Goal: Task Accomplishment & Management: Manage account settings

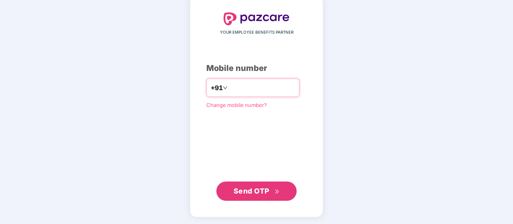
type input "**********"
click at [265, 189] on span "Send OTP" at bounding box center [252, 191] width 36 height 8
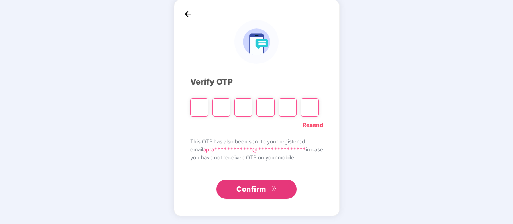
scroll to position [37, 0]
type input "*"
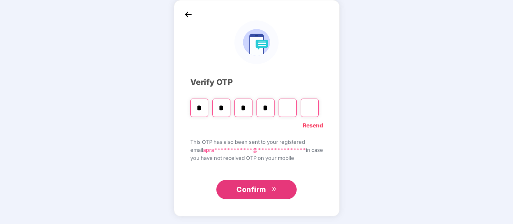
type input "*"
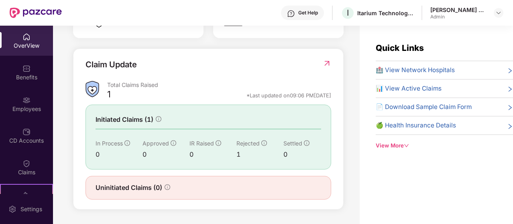
scroll to position [26, 0]
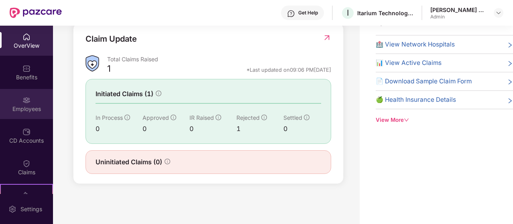
click at [23, 106] on div "Employees" at bounding box center [26, 109] width 53 height 8
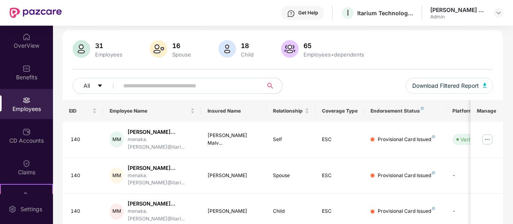
scroll to position [66, 0]
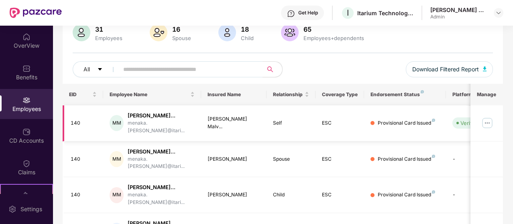
click at [418, 125] on div "Provisional Card Issued" at bounding box center [406, 124] width 57 height 8
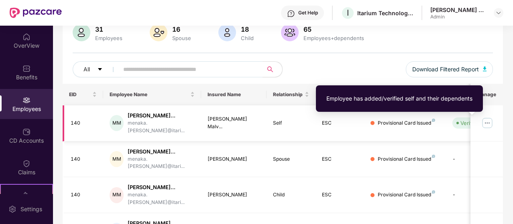
click at [461, 123] on div "Verified" at bounding box center [469, 123] width 19 height 8
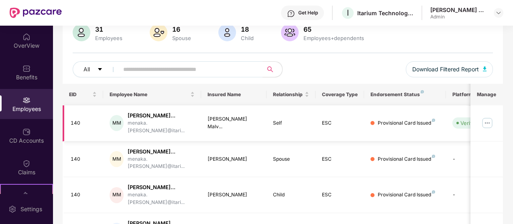
click at [116, 126] on div "MM" at bounding box center [117, 123] width 14 height 16
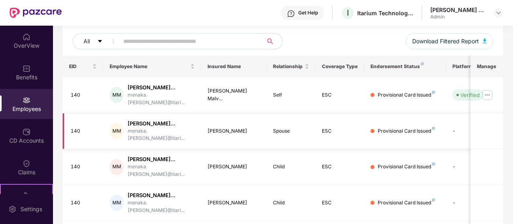
scroll to position [106, 0]
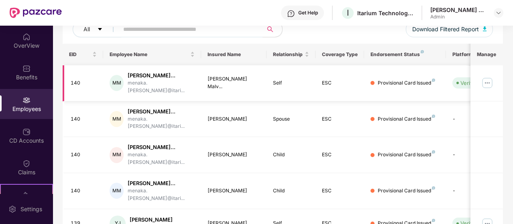
click at [491, 83] on img at bounding box center [487, 83] width 13 height 13
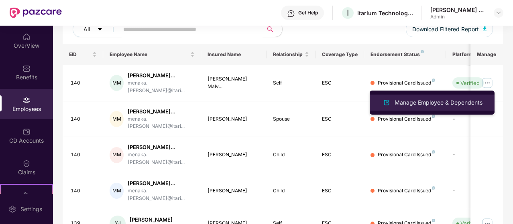
click at [438, 104] on div "Manage Employee & Dependents" at bounding box center [438, 102] width 91 height 9
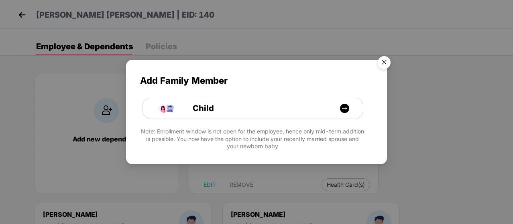
click at [388, 59] on img "Close" at bounding box center [384, 64] width 22 height 22
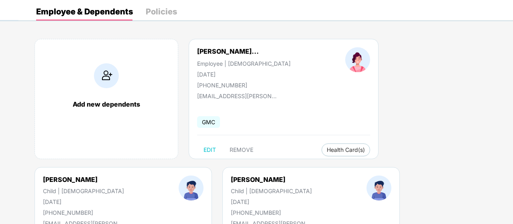
scroll to position [0, 0]
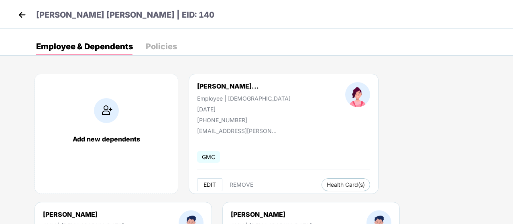
click at [208, 186] on span "EDIT" at bounding box center [210, 185] width 12 height 6
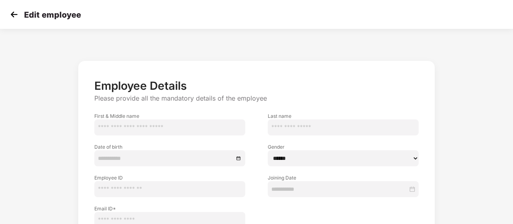
type input "******"
type input "**********"
type input "***"
type input "**********"
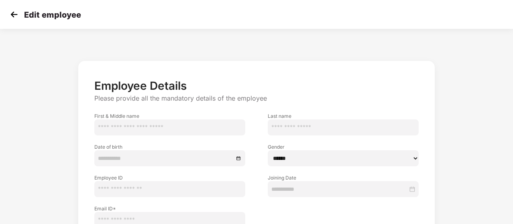
type input "**********"
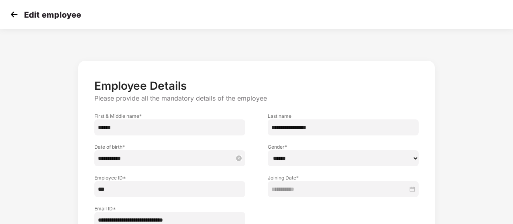
scroll to position [67, 0]
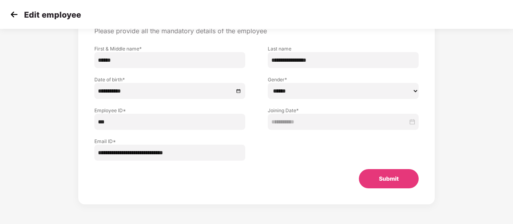
click at [392, 179] on button "Submit" at bounding box center [389, 178] width 60 height 19
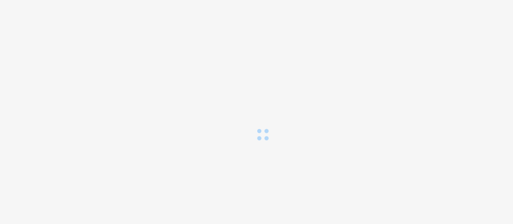
scroll to position [0, 0]
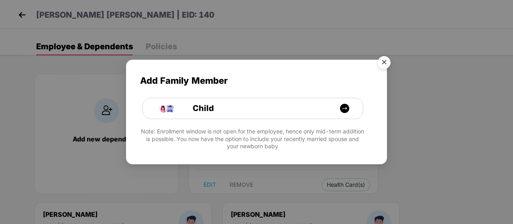
click at [386, 65] on img "Close" at bounding box center [384, 64] width 22 height 22
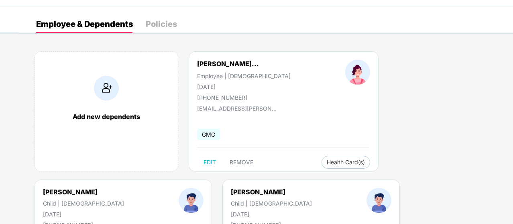
scroll to position [40, 0]
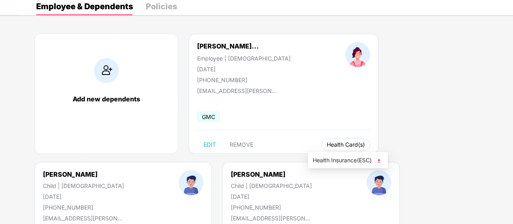
click at [329, 141] on button "Health Card(s)" at bounding box center [346, 145] width 49 height 13
click at [382, 101] on div "Add new dependents [PERSON_NAME]... Employee | [DEMOGRAPHIC_DATA] [DATE] [PHONE…" at bounding box center [265, 227] width 495 height 410
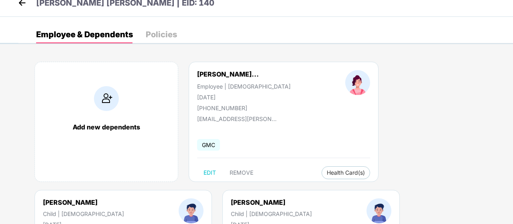
scroll to position [0, 0]
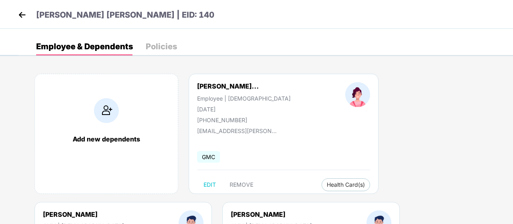
click at [23, 16] on img at bounding box center [22, 15] width 12 height 12
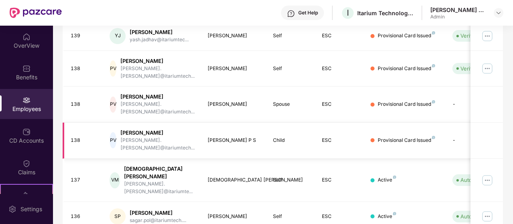
scroll to position [294, 0]
